Goal: Communication & Community: Answer question/provide support

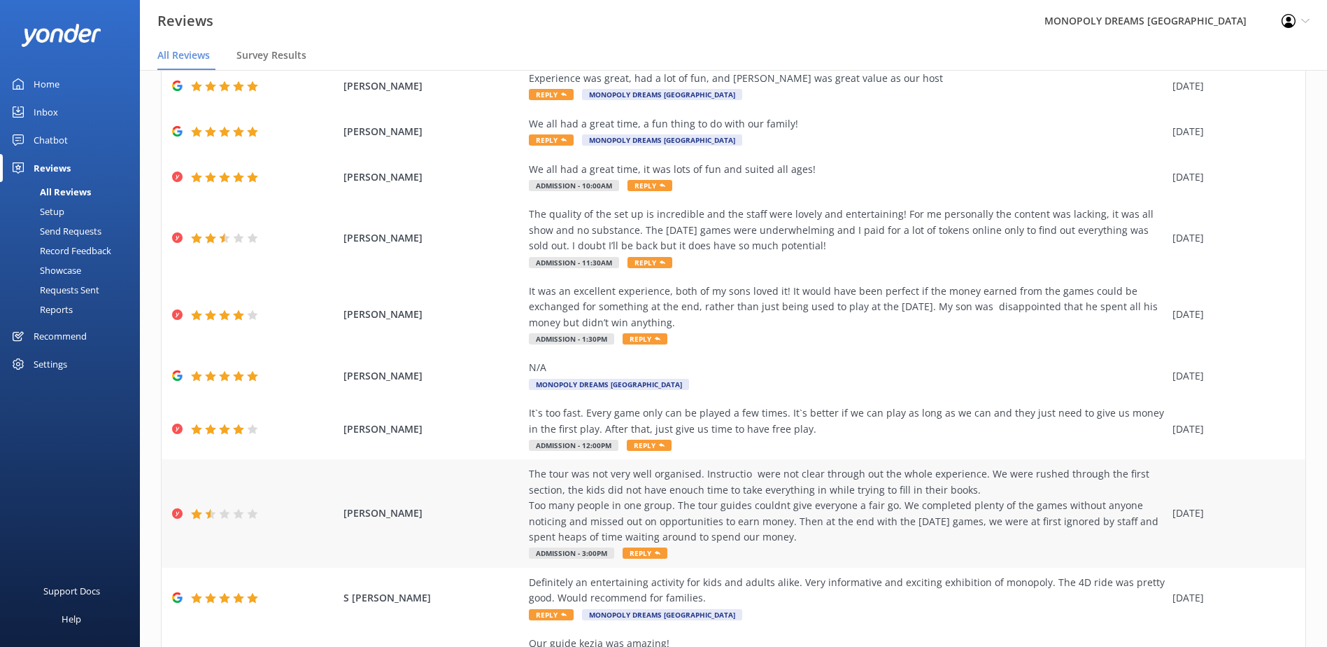
scroll to position [70, 0]
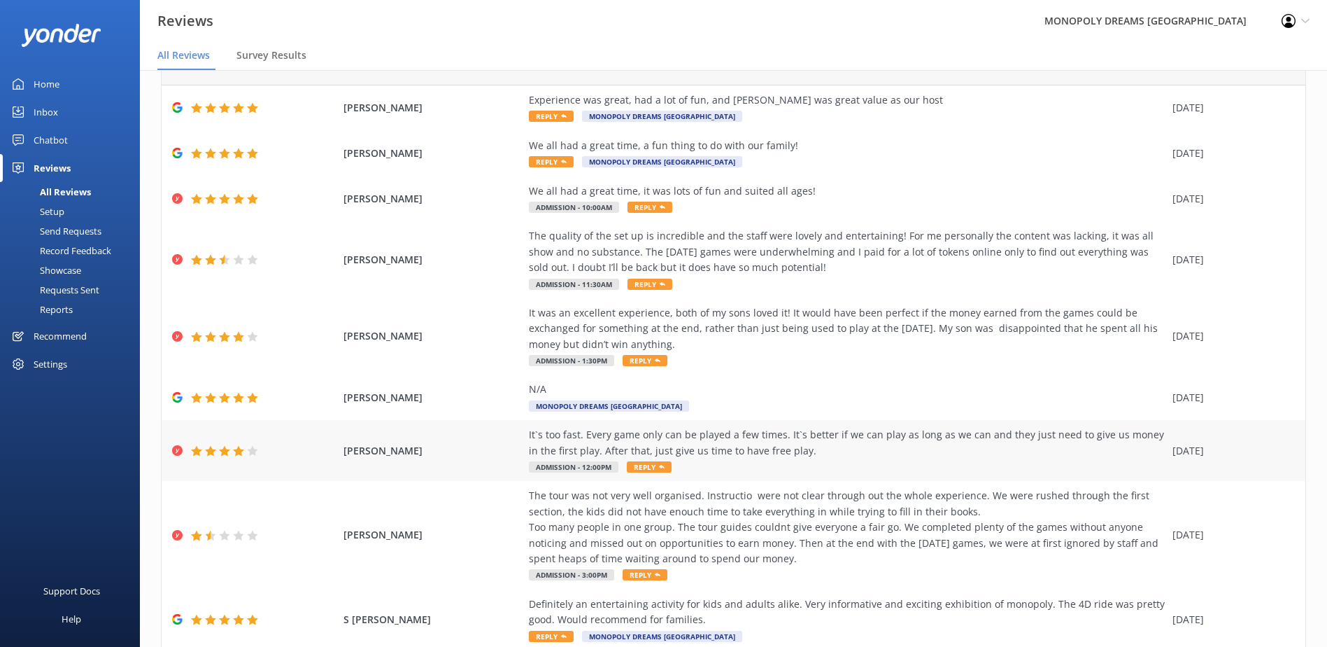
click at [777, 432] on div "It`s too fast. Every game only can be played a few times. It`s better if we can…" at bounding box center [847, 442] width 637 height 31
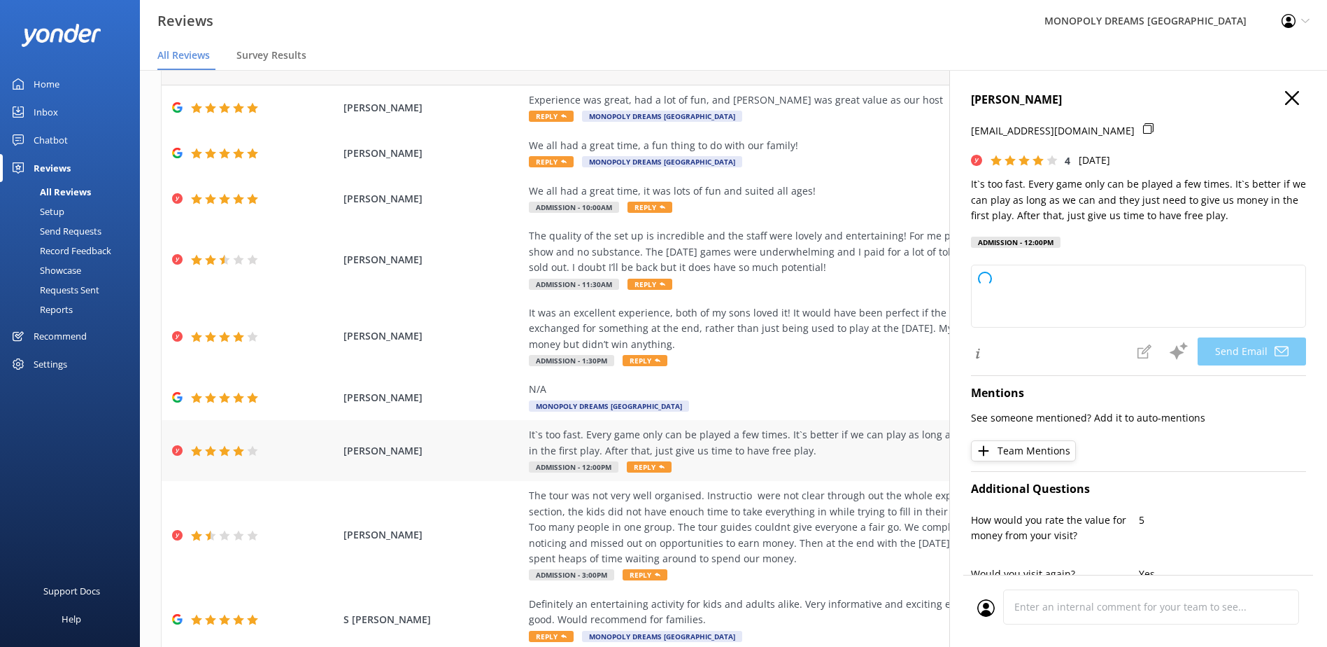
type textarea "Hi [PERSON_NAME], thank you so much for your feedback and your 4-star rating! W…"
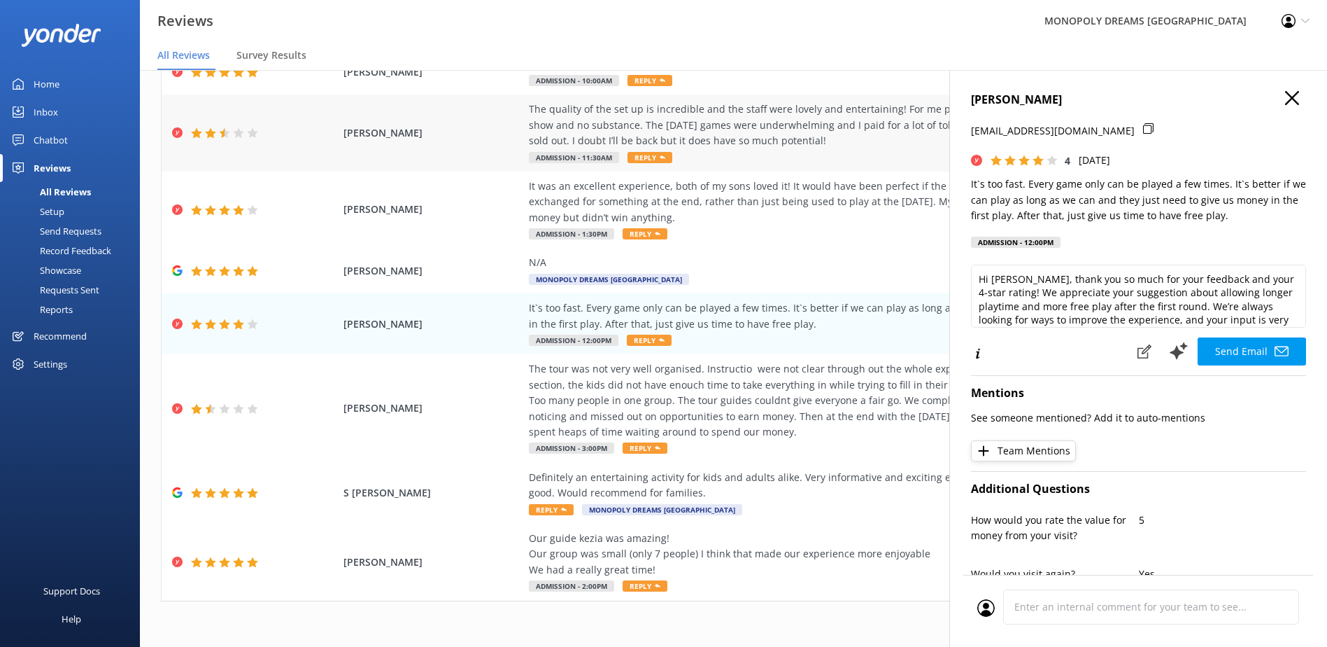
scroll to position [28, 0]
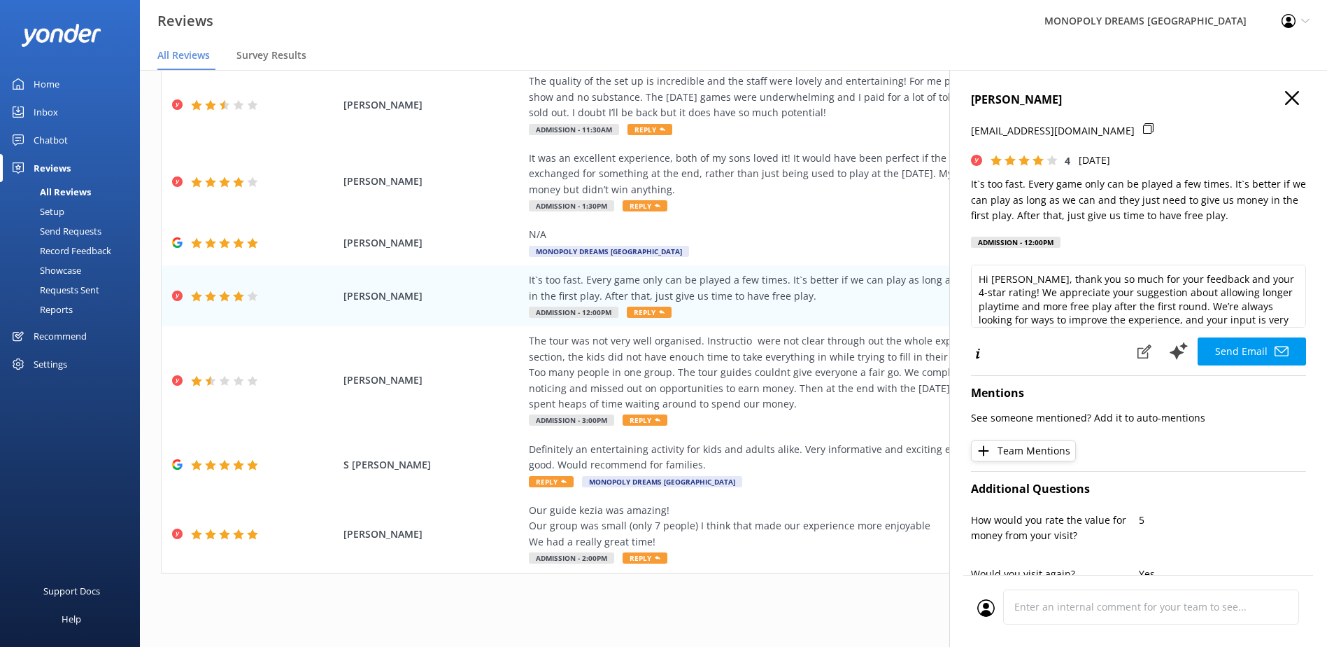
click at [865, 593] on div "1 2 3 4 5 6 7 8 9 10 ..." at bounding box center [733, 602] width 1145 height 31
click at [1285, 101] on icon "button" at bounding box center [1292, 98] width 14 height 14
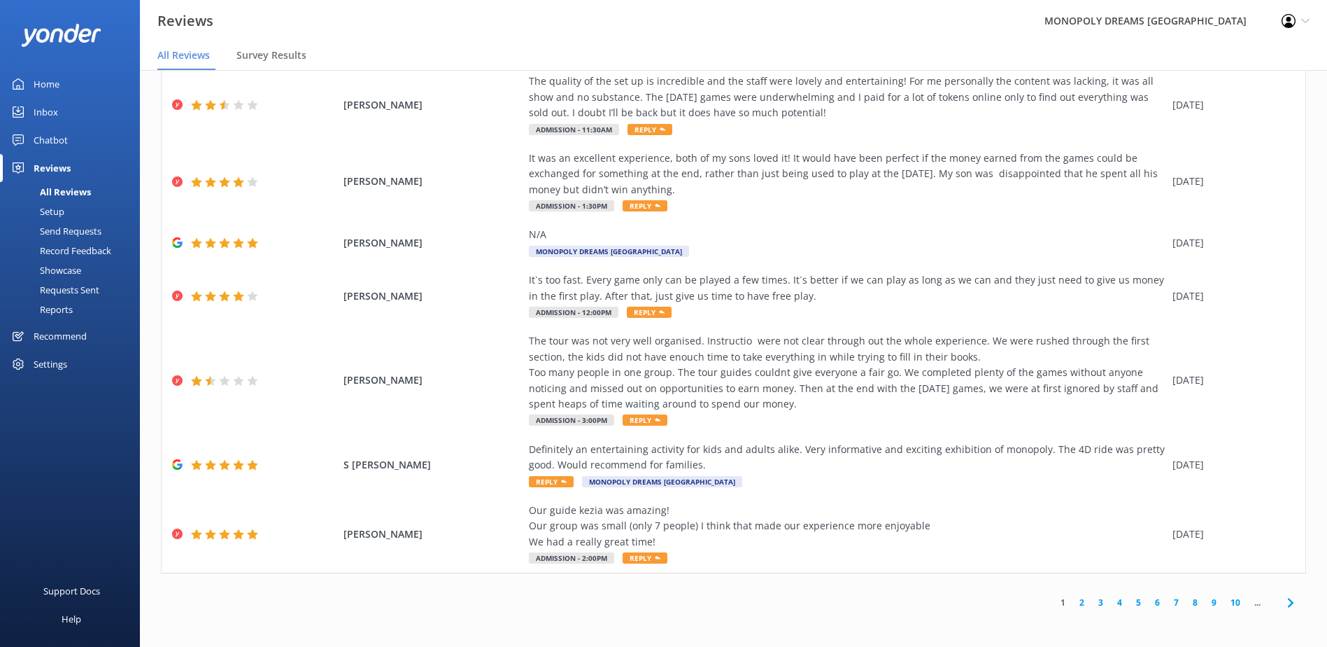
click at [1073, 600] on link "2" at bounding box center [1082, 601] width 19 height 13
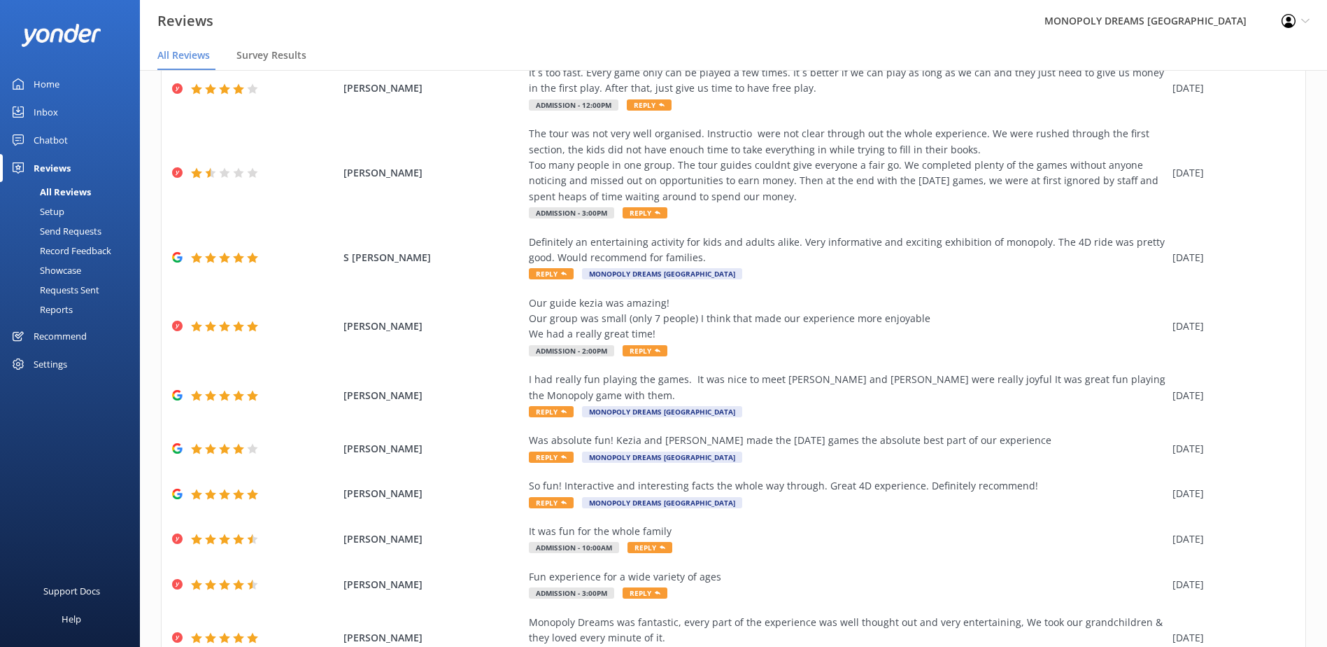
scroll to position [165, 0]
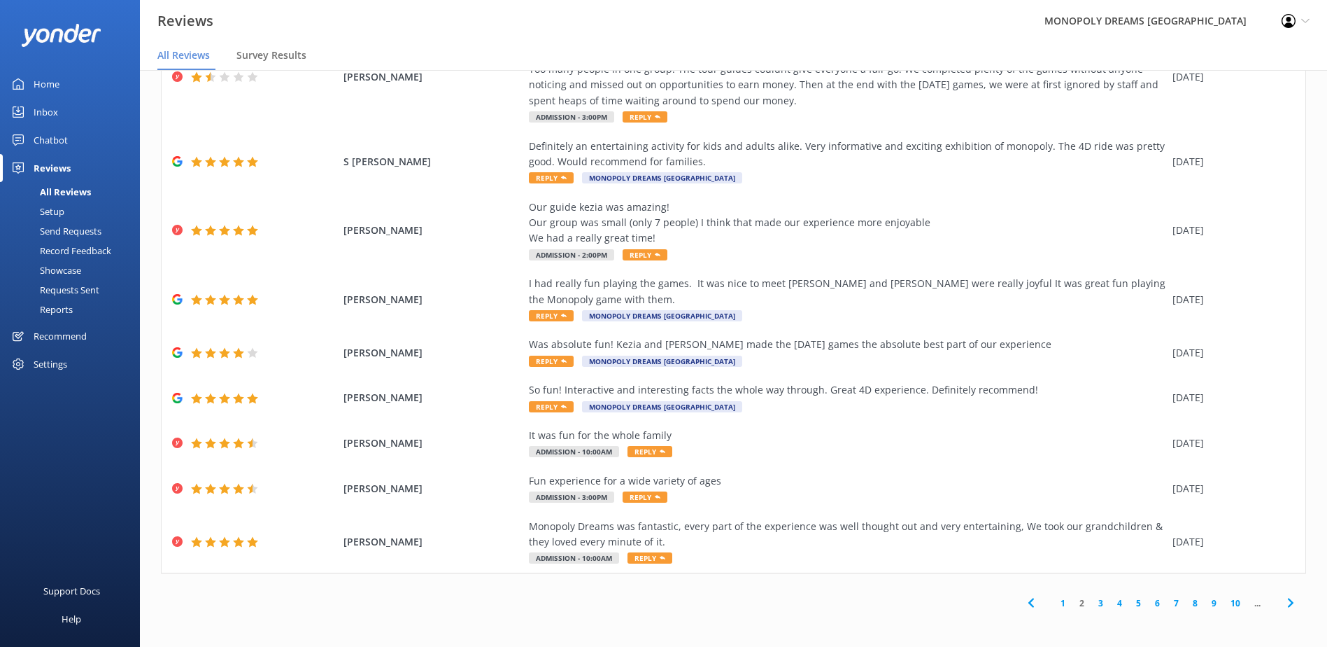
click at [1092, 604] on link "3" at bounding box center [1101, 602] width 19 height 13
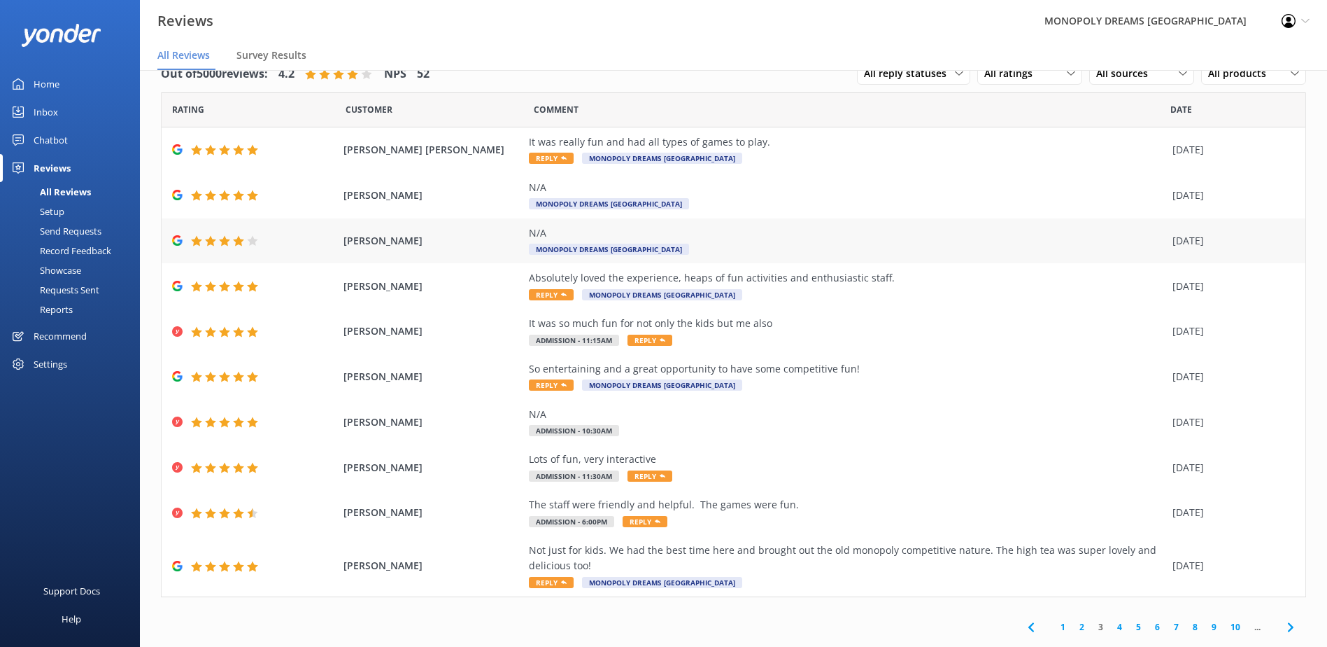
scroll to position [24, 0]
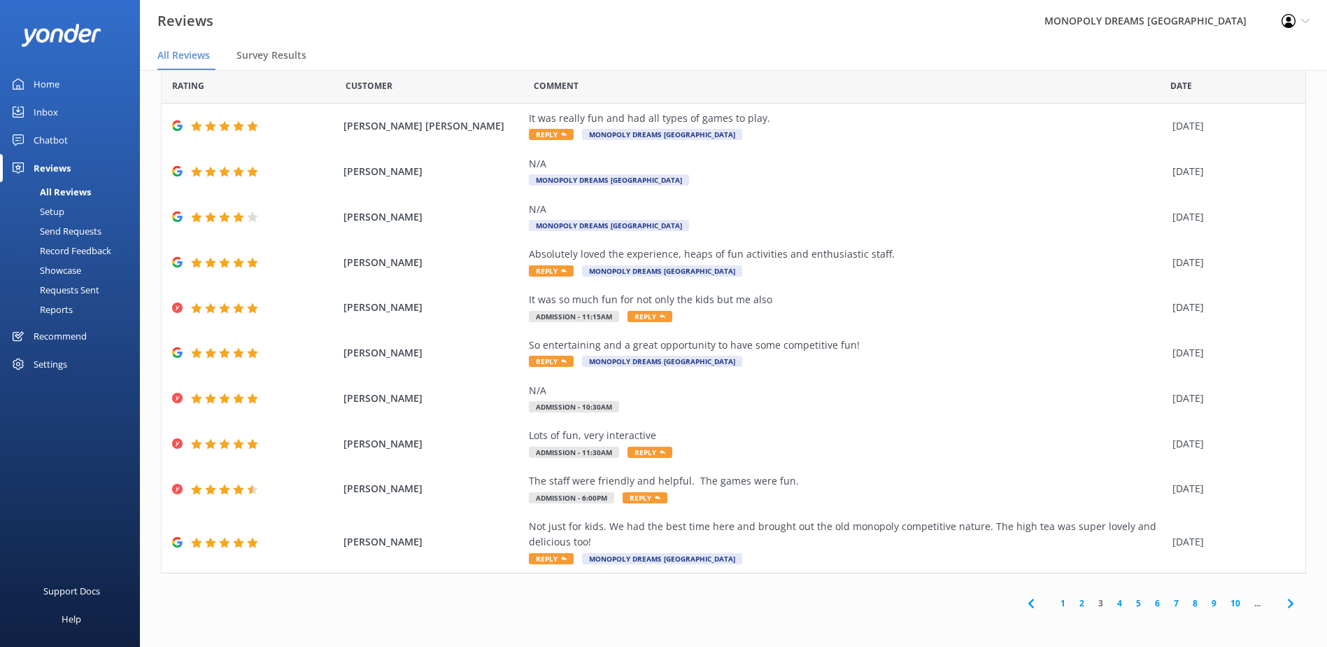
click at [1054, 601] on link "1" at bounding box center [1063, 602] width 19 height 13
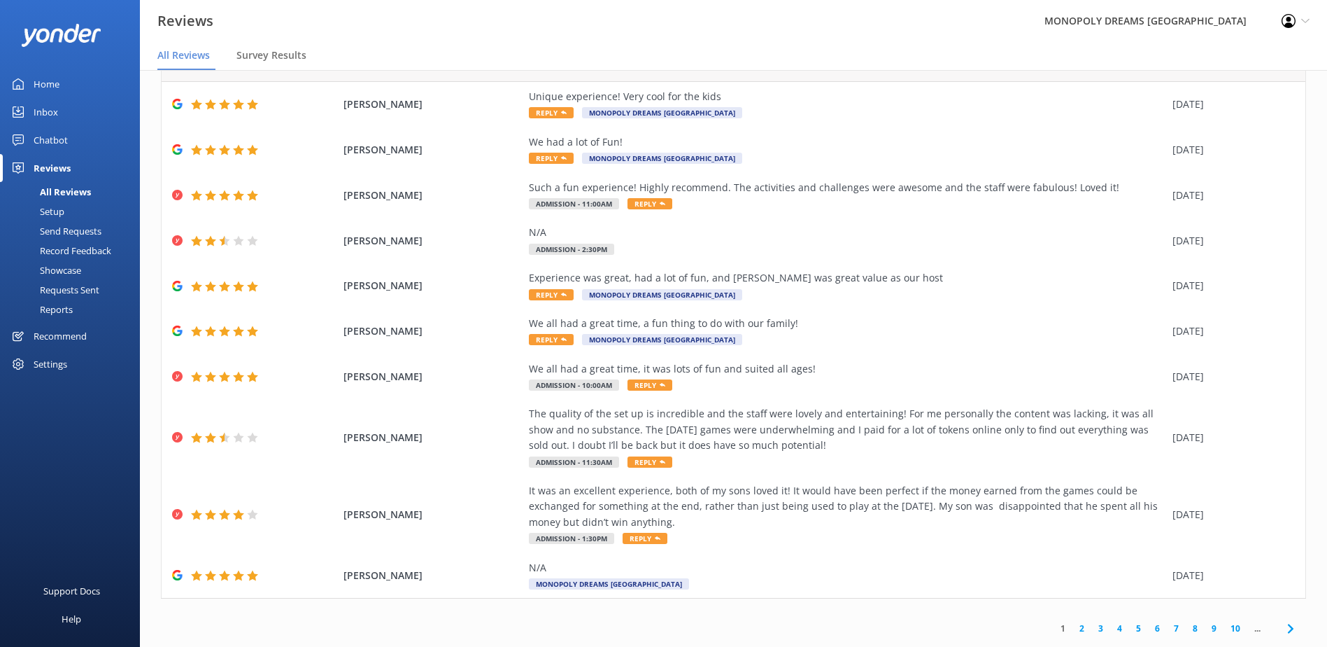
scroll to position [71, 0]
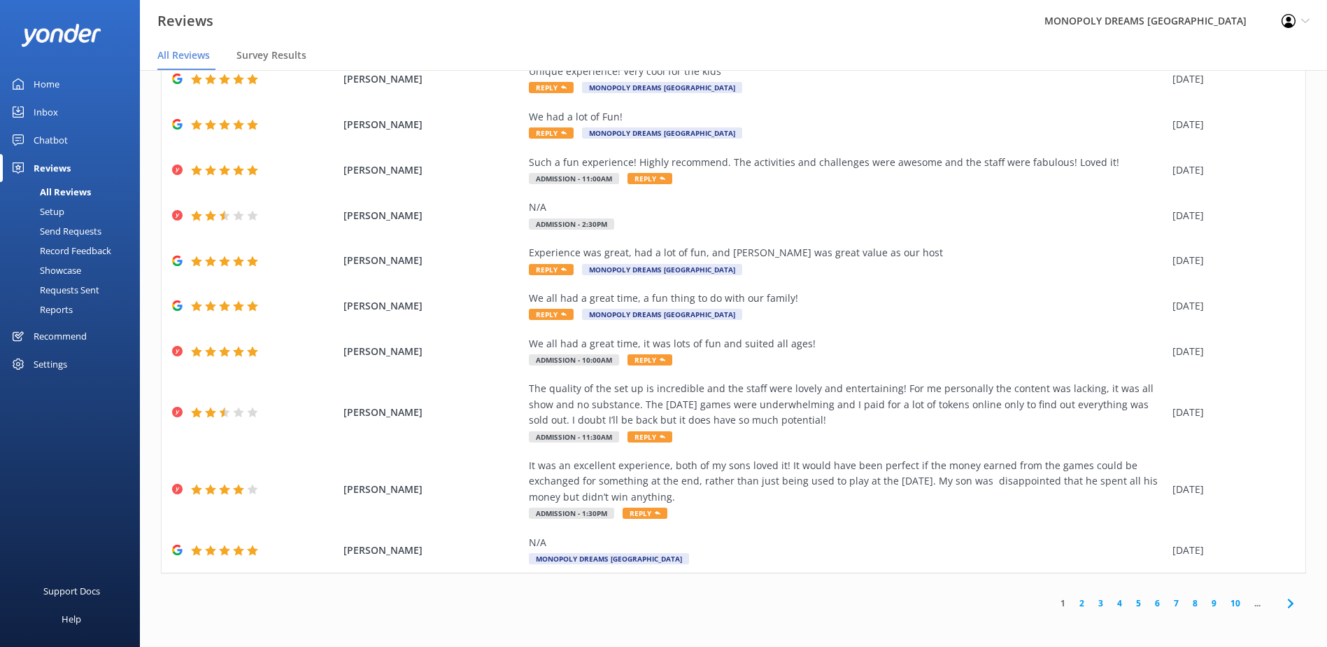
click at [1110, 603] on link "4" at bounding box center [1119, 602] width 19 height 13
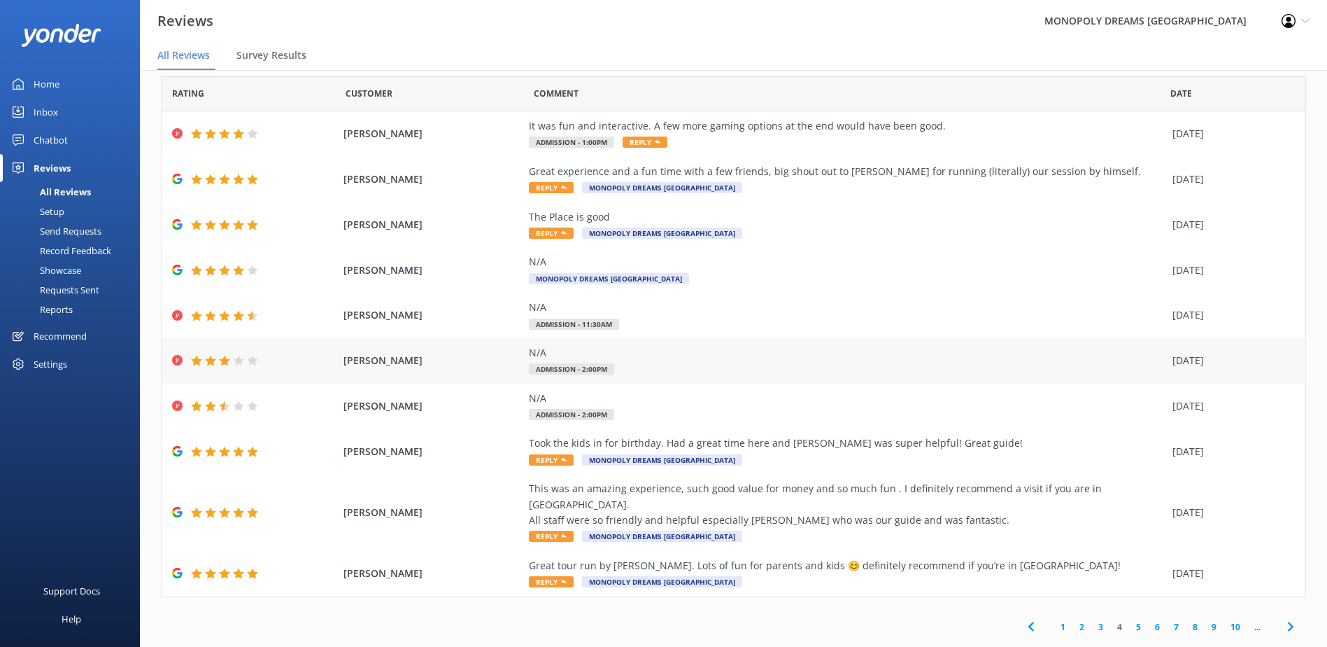
scroll to position [24, 0]
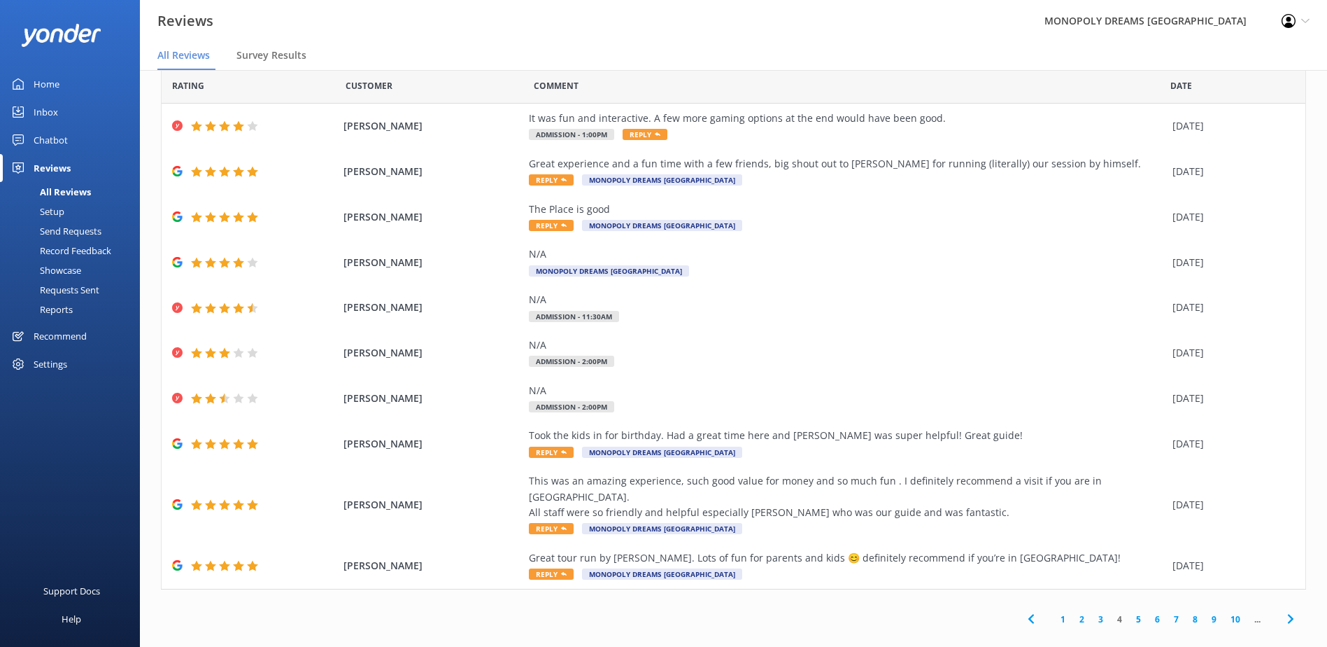
click at [1092, 612] on link "3" at bounding box center [1101, 618] width 19 height 13
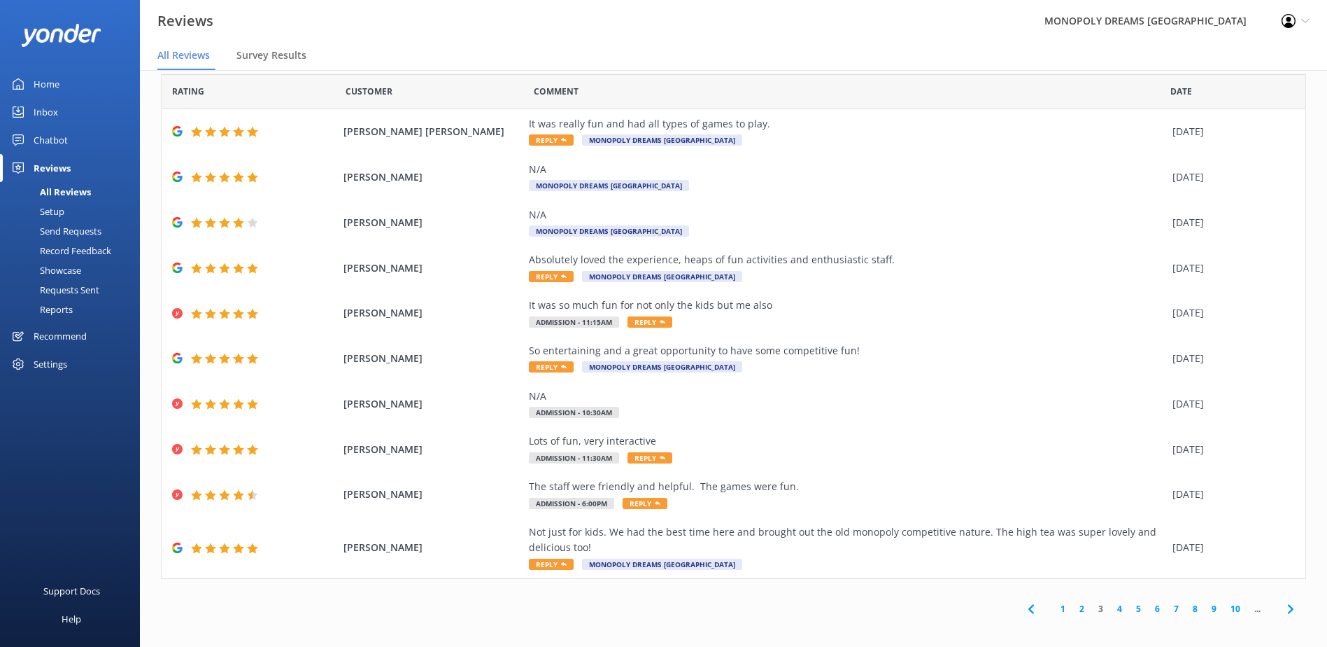
scroll to position [24, 0]
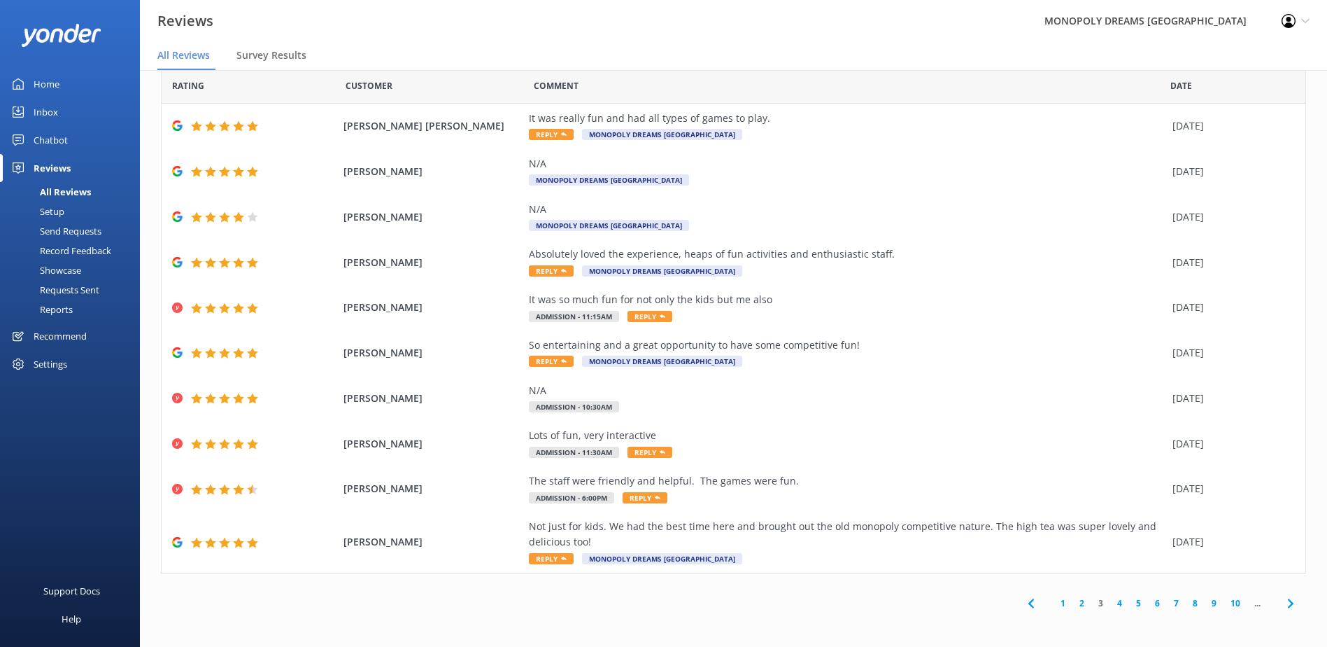
click at [1129, 602] on link "5" at bounding box center [1138, 602] width 19 height 13
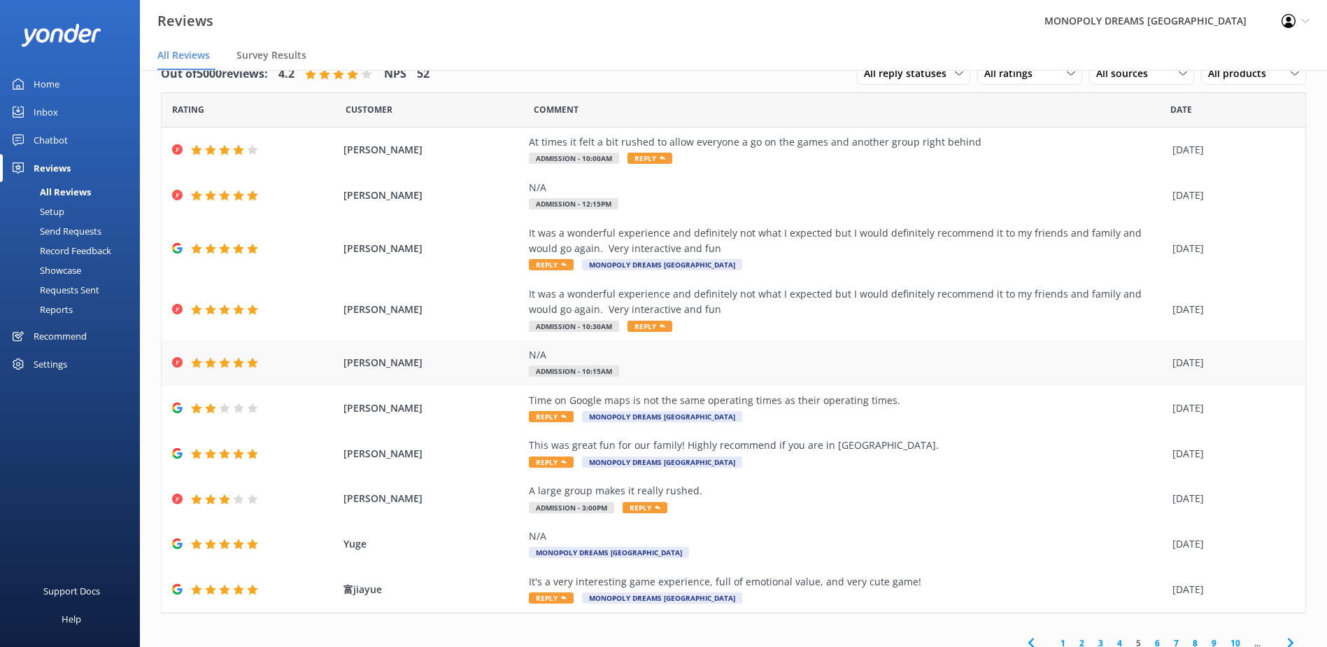
scroll to position [40, 0]
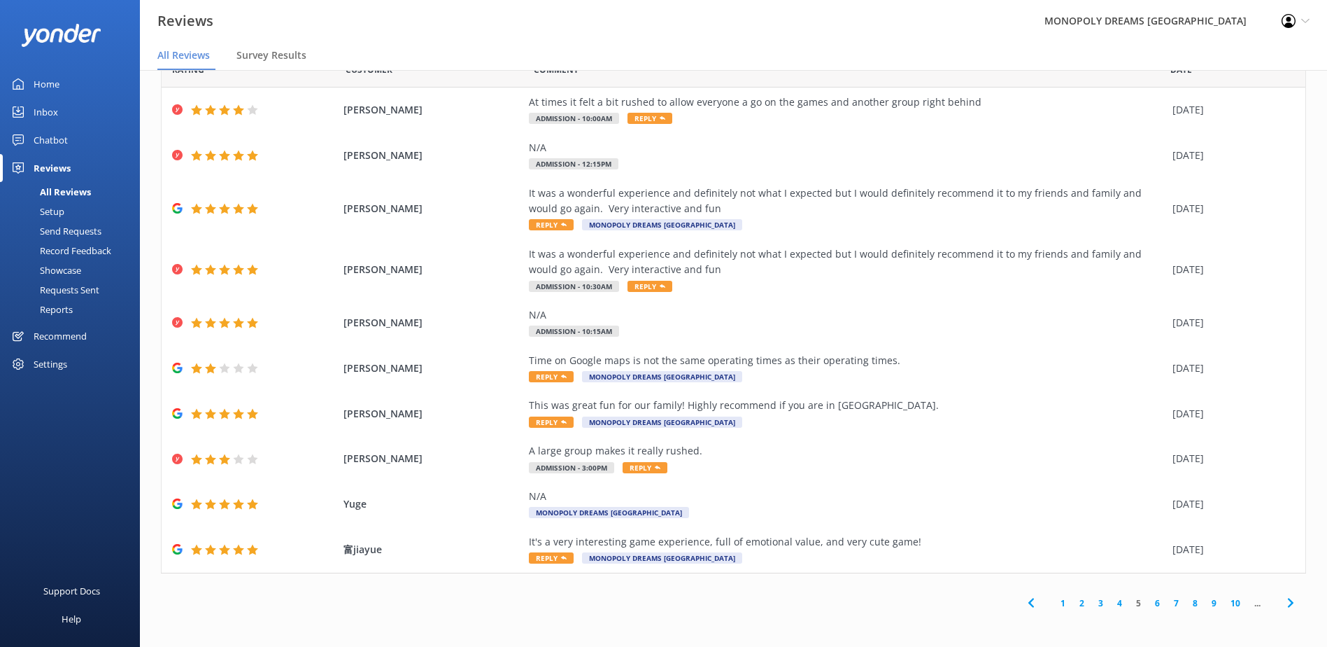
click at [1148, 602] on link "6" at bounding box center [1157, 602] width 19 height 13
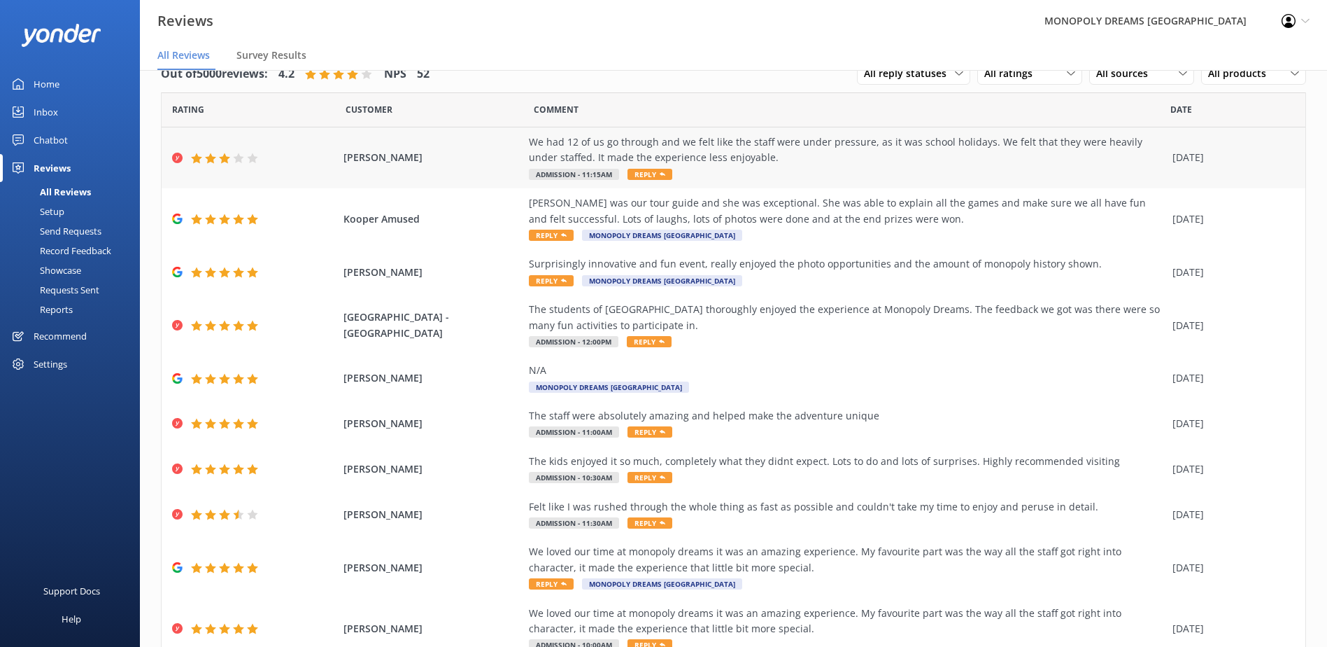
click at [651, 144] on div "We had 12 of us go through and we felt like the staff were under pressure, as i…" at bounding box center [847, 149] width 637 height 31
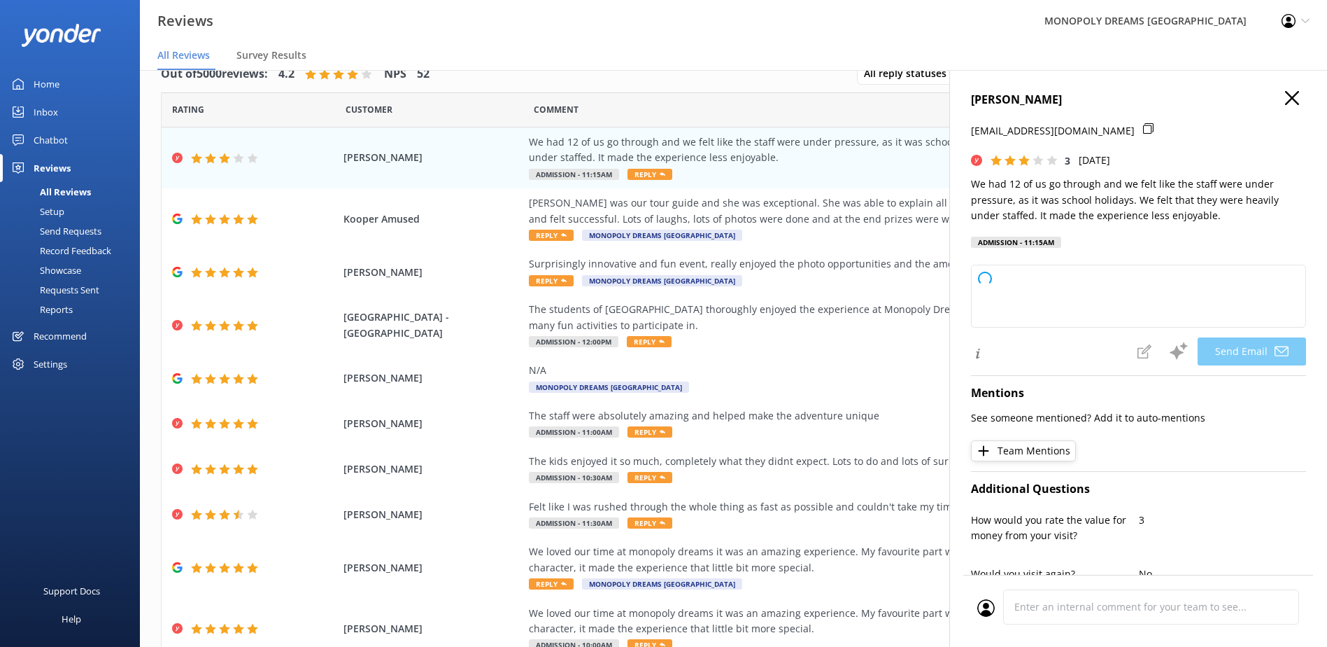
type textarea "Hi [PERSON_NAME], Thank you for your feedback and for bringing your group to vi…"
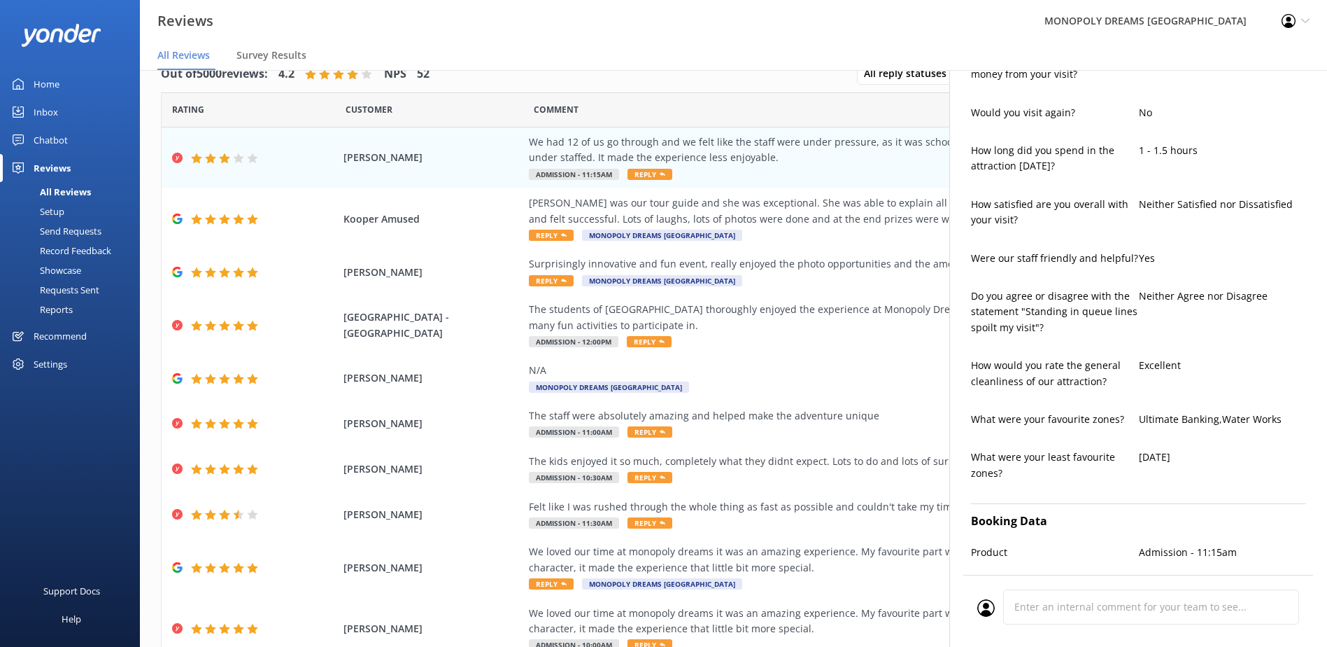
scroll to position [629, 0]
